Goal: Navigation & Orientation: Find specific page/section

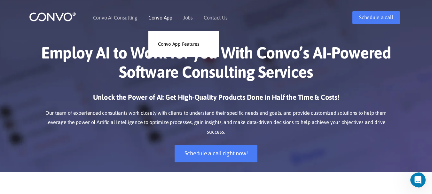
click at [165, 20] on link "Convo App" at bounding box center [161, 17] width 24 height 5
